Goal: Information Seeking & Learning: Learn about a topic

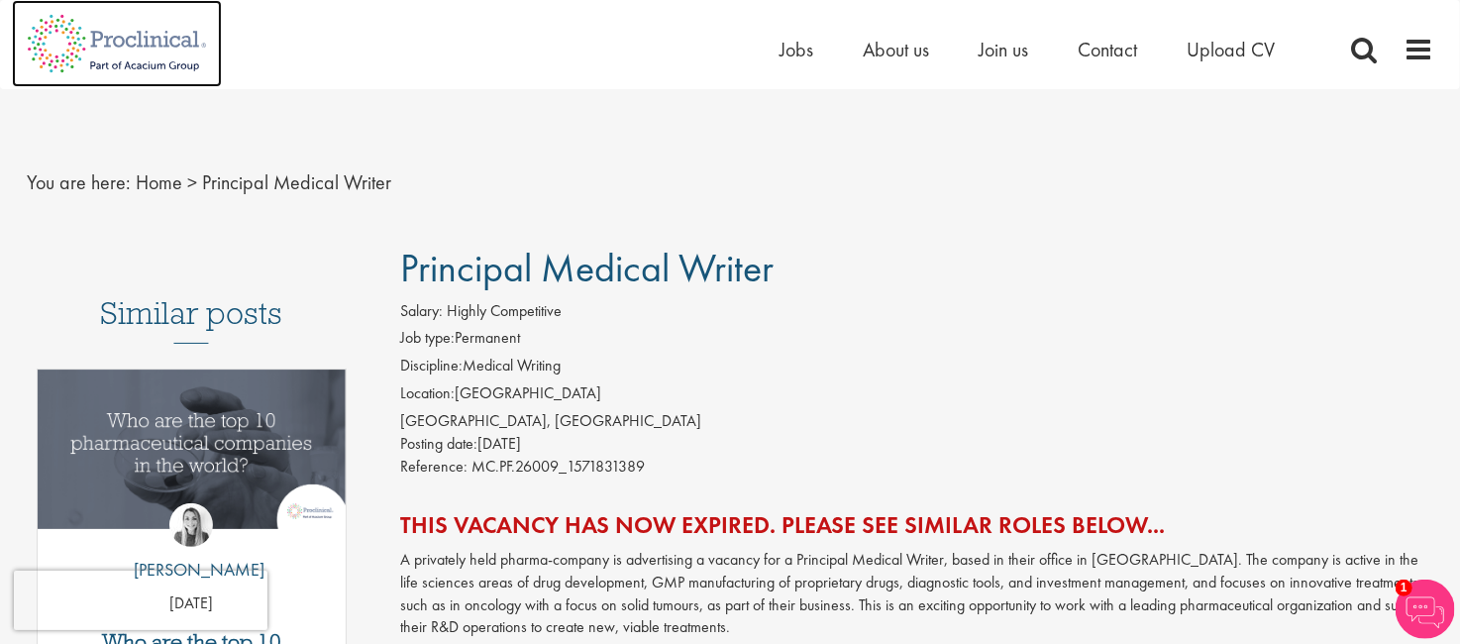
click at [84, 46] on img at bounding box center [117, 43] width 210 height 87
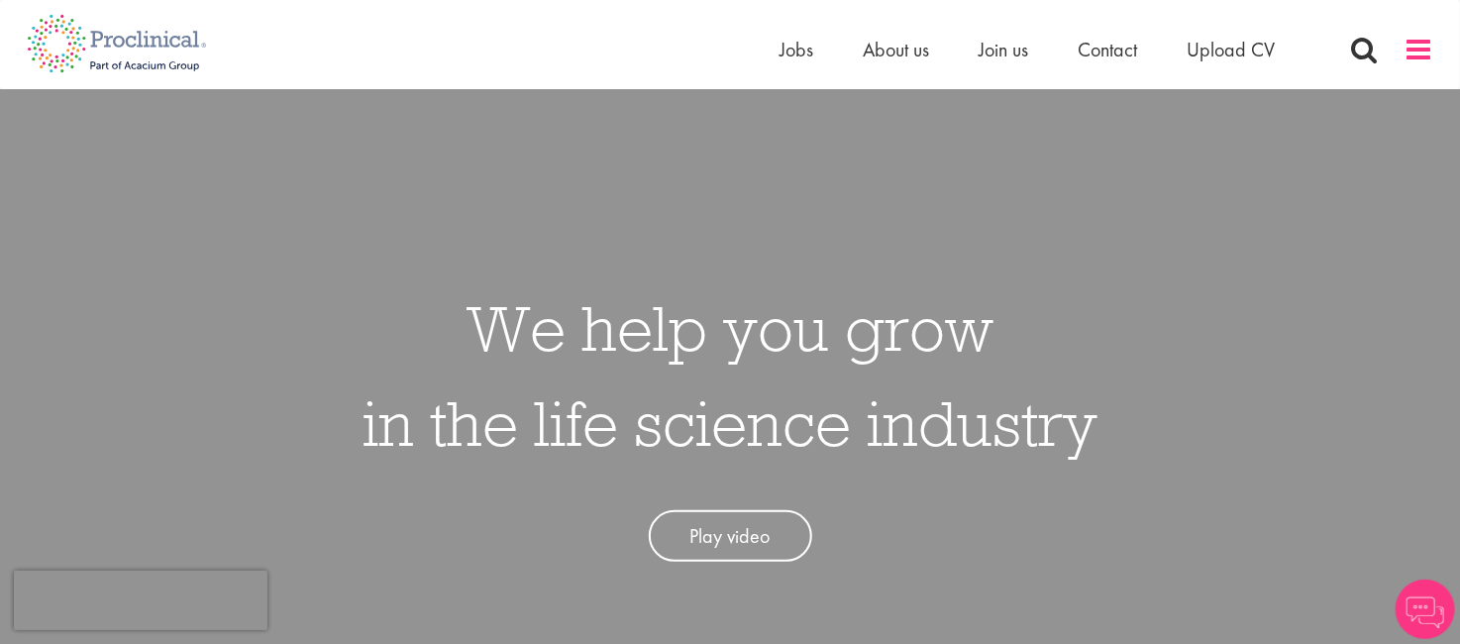
click at [1415, 55] on span at bounding box center [1419, 50] width 30 height 30
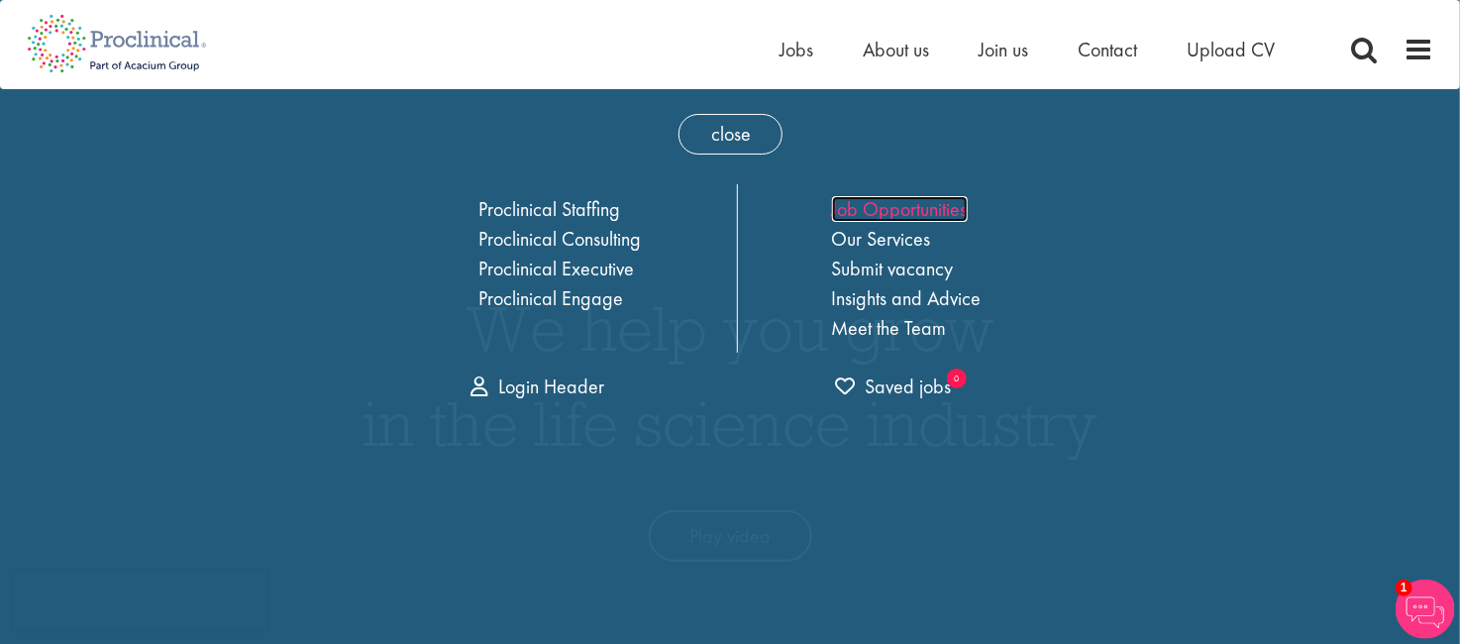
click at [881, 201] on link "Job Opportunities" at bounding box center [900, 209] width 136 height 26
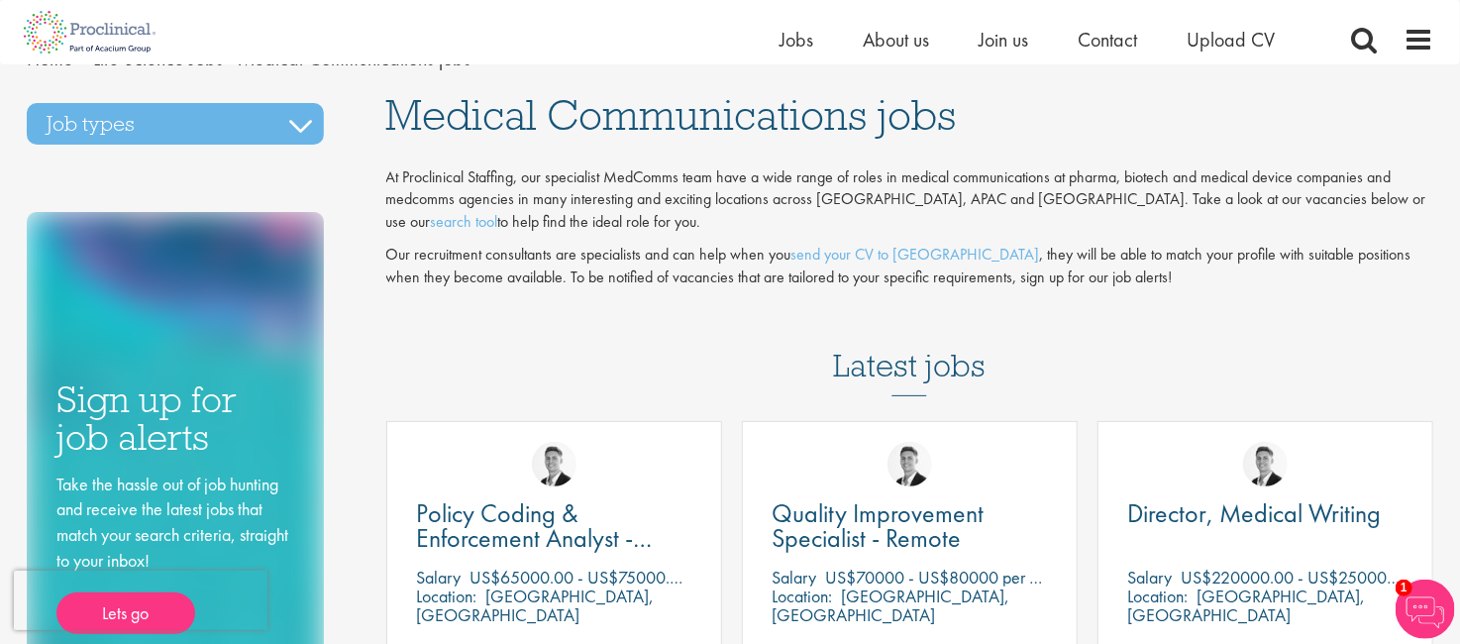
scroll to position [43, 0]
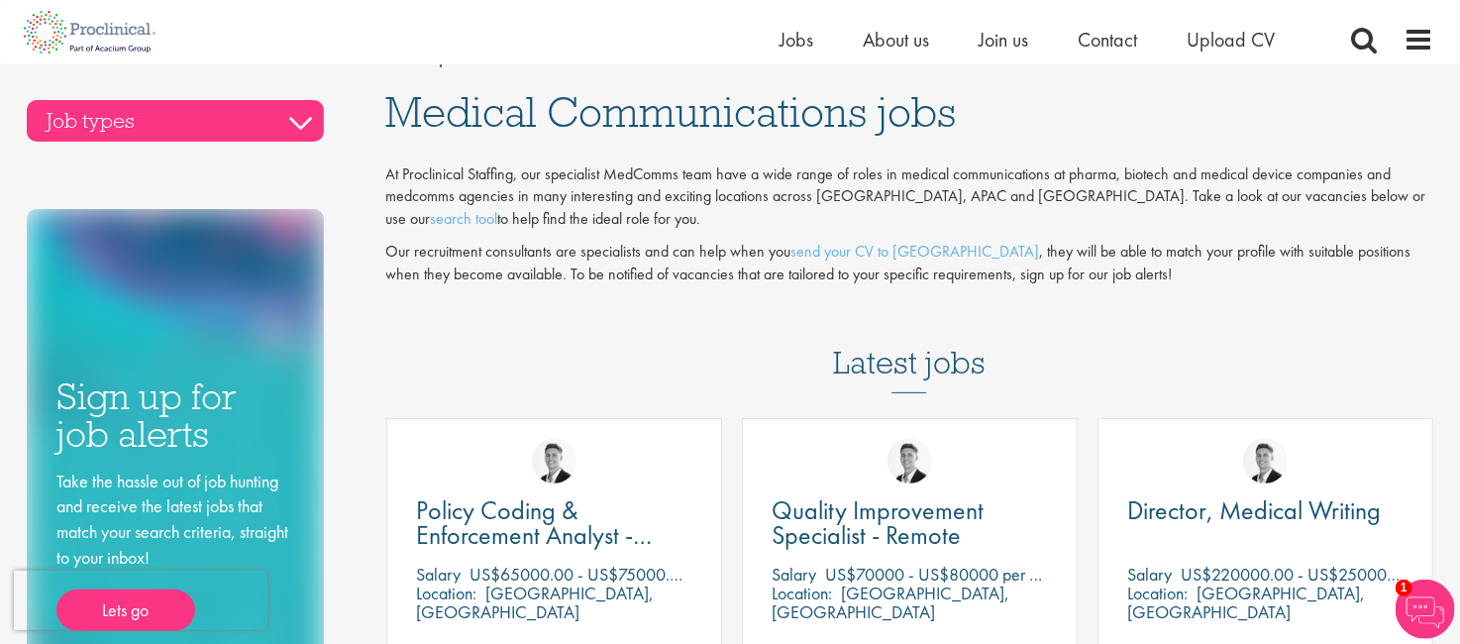
click at [295, 106] on h3 "Job types" at bounding box center [175, 121] width 297 height 42
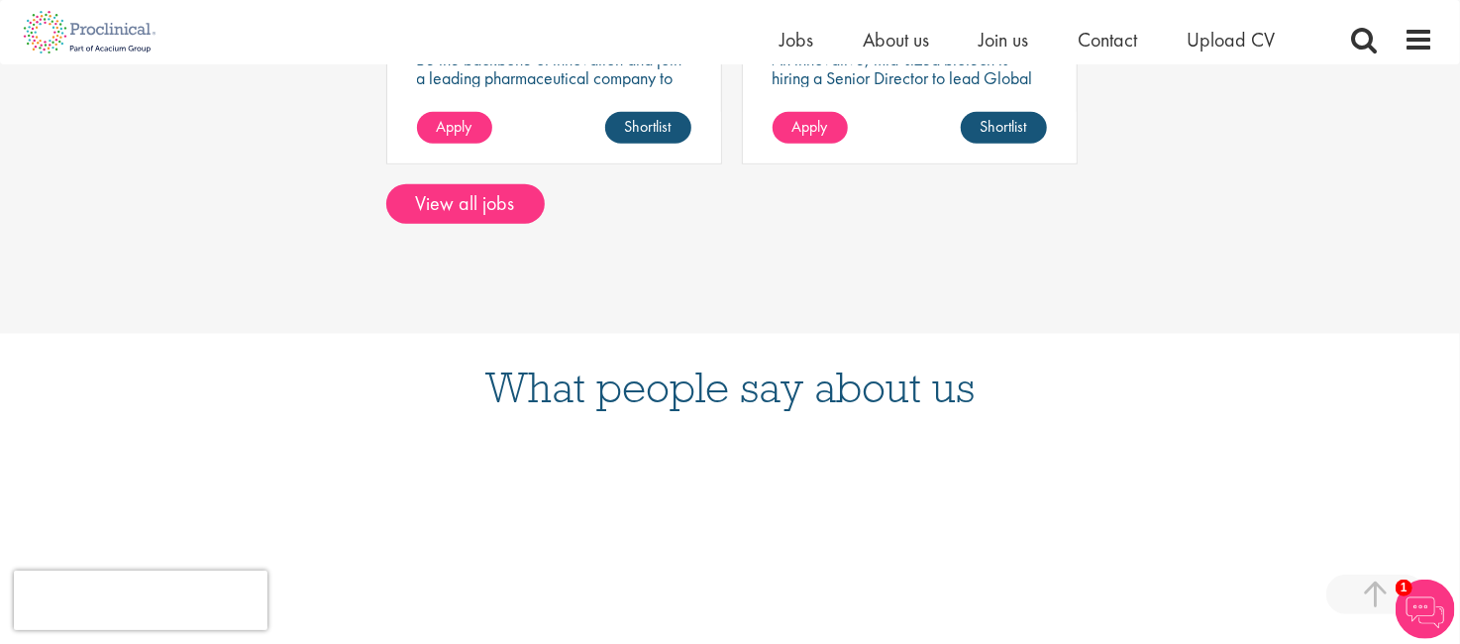
scroll to position [993, 0]
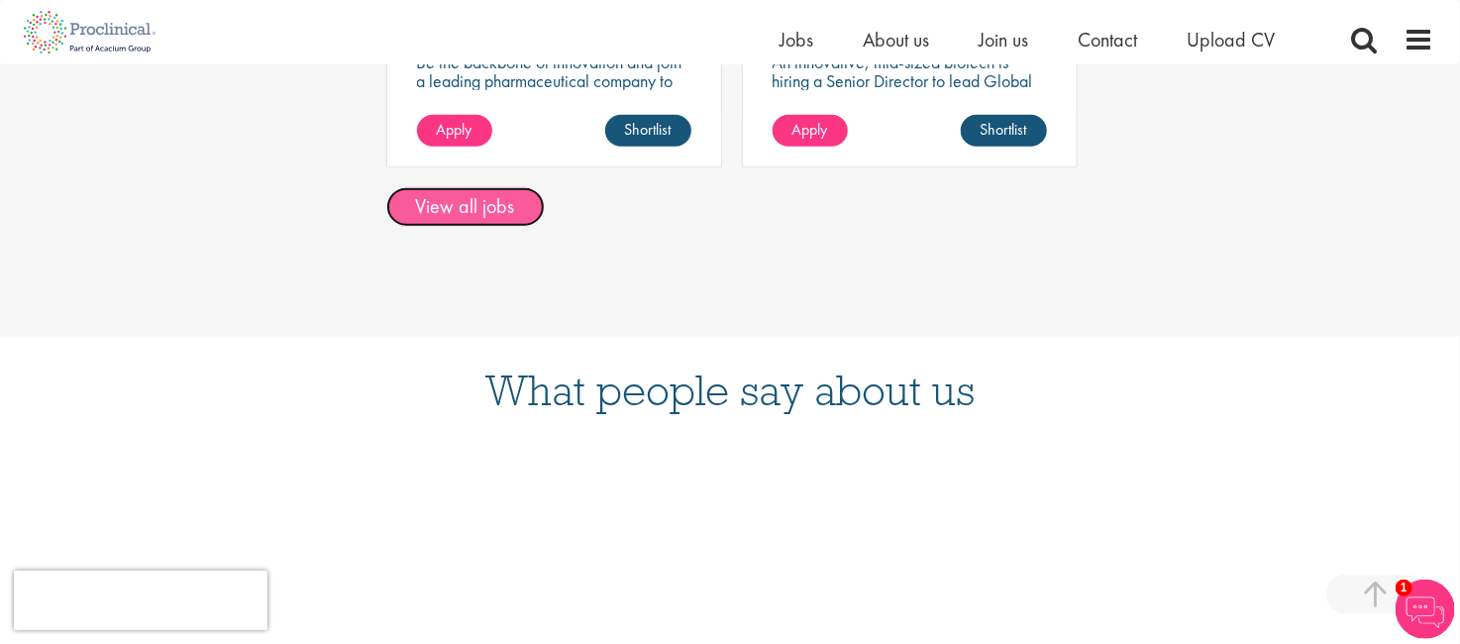
click at [491, 201] on link "View all jobs" at bounding box center [465, 207] width 158 height 40
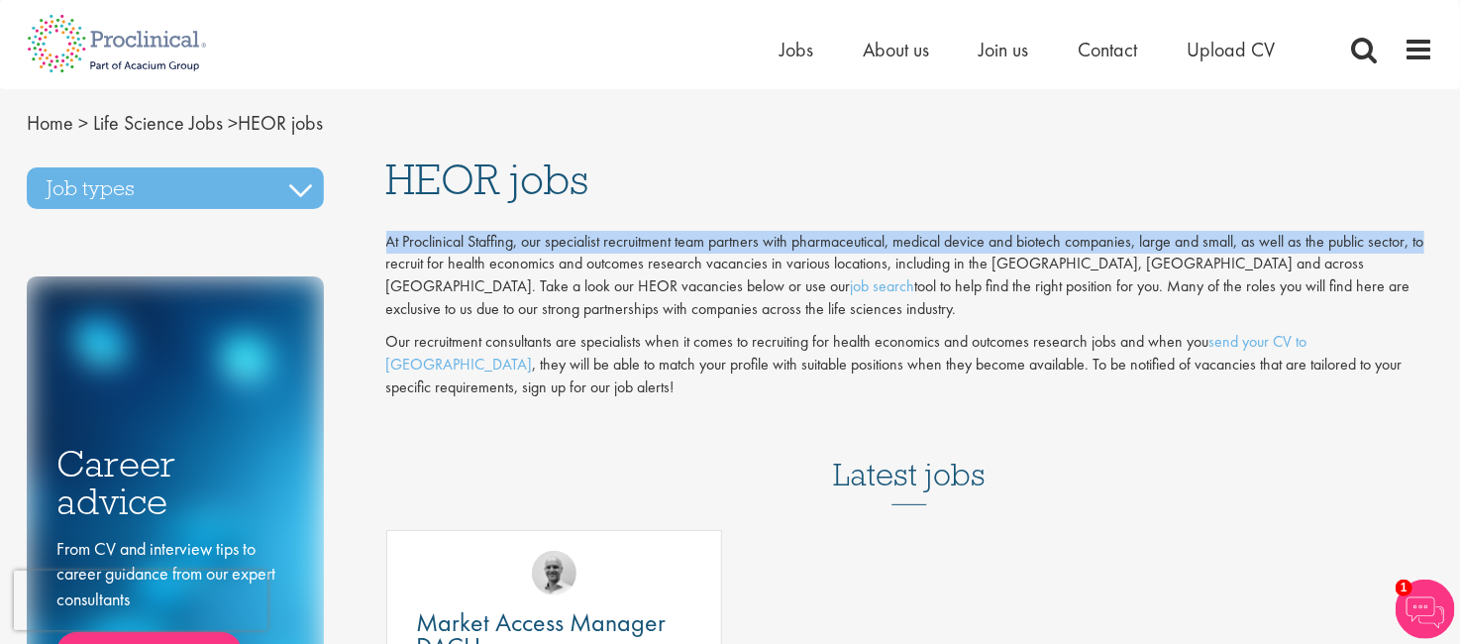
drag, startPoint x: 1459, startPoint y: 142, endPoint x: 1445, endPoint y: 245, distance: 103.9
click at [1424, 186] on h1 "HEOR jobs" at bounding box center [910, 179] width 1048 height 44
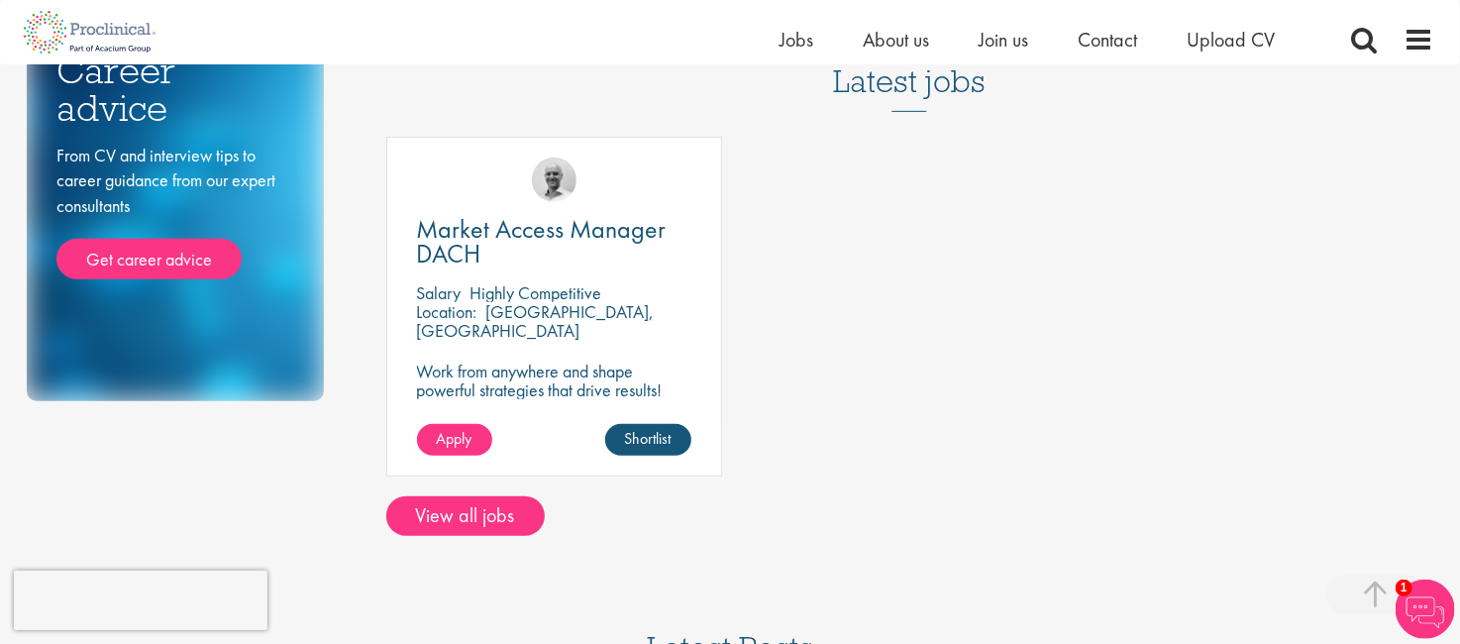
scroll to position [393, 0]
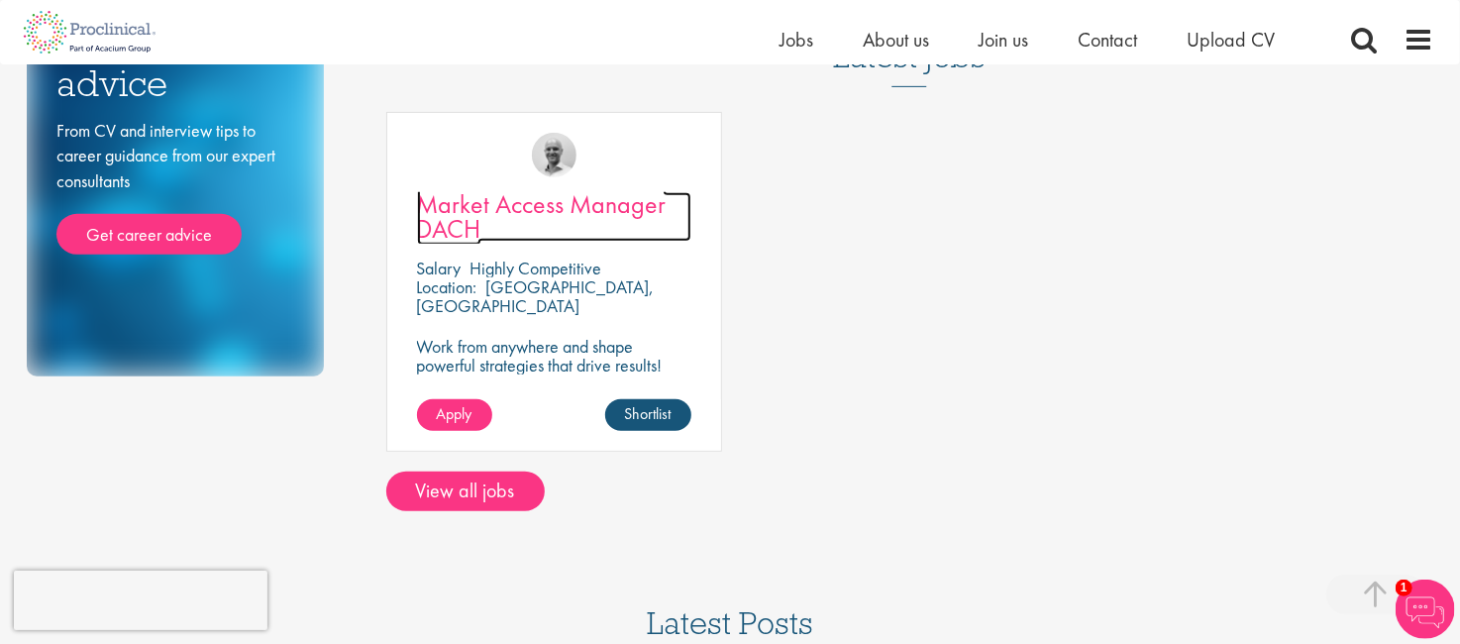
click at [574, 199] on span "Market Access Manager DACH" at bounding box center [542, 216] width 250 height 58
